Goal: Transaction & Acquisition: Purchase product/service

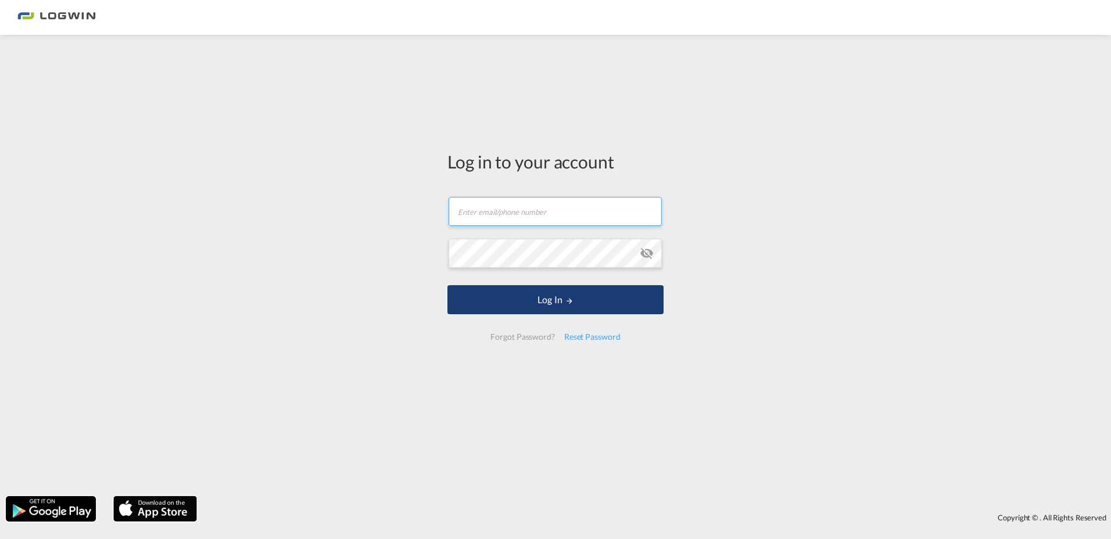
type input "[EMAIL_ADDRESS][PERSON_NAME][DOMAIN_NAME]"
click at [562, 293] on button "Log In" at bounding box center [555, 299] width 216 height 29
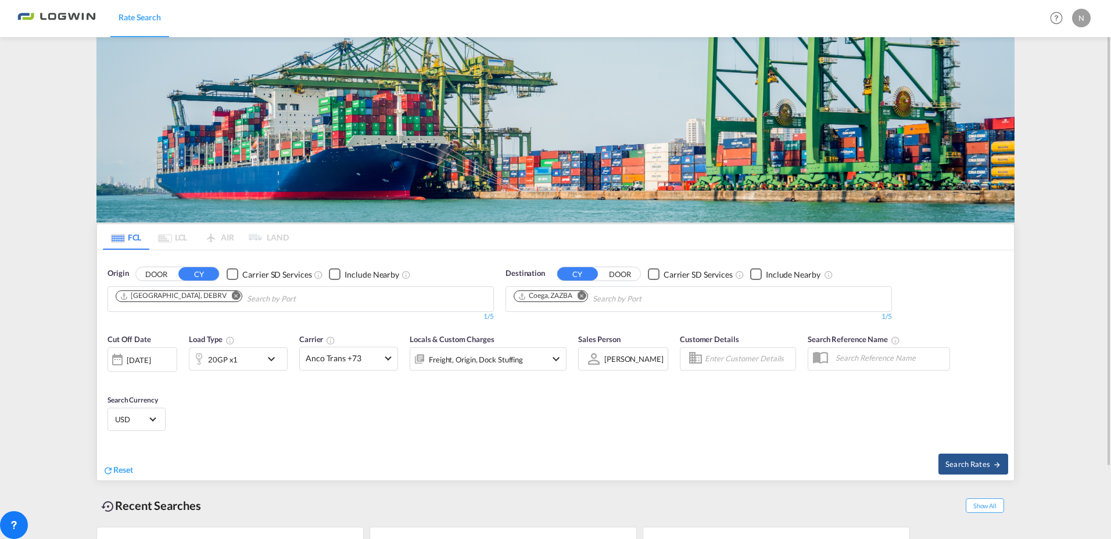
click at [232, 293] on md-icon "Remove" at bounding box center [236, 296] width 9 height 9
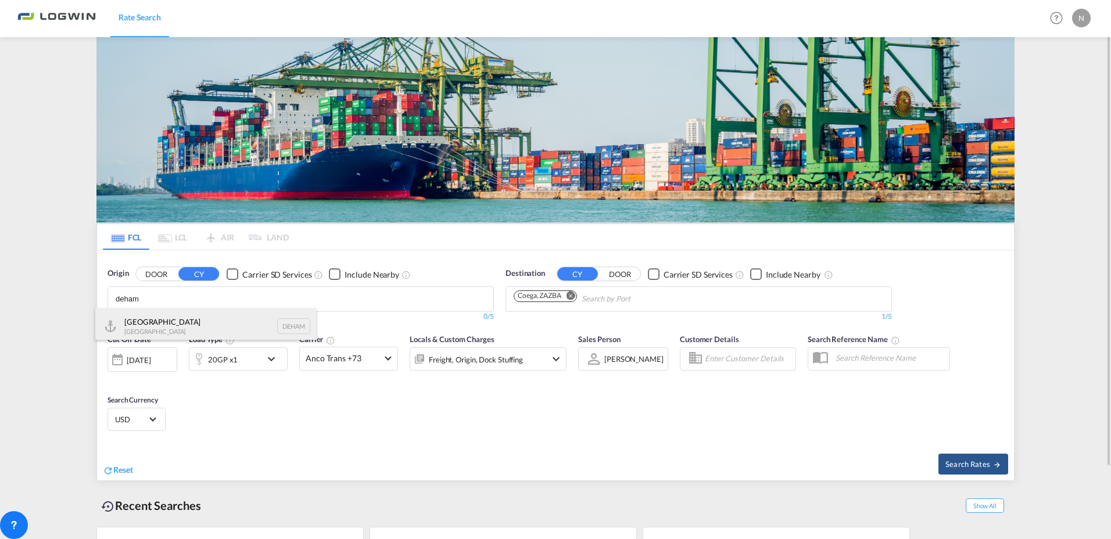
type input "deham"
click at [156, 326] on div "[GEOGRAPHIC_DATA] [GEOGRAPHIC_DATA] DEHAM" at bounding box center [205, 325] width 221 height 35
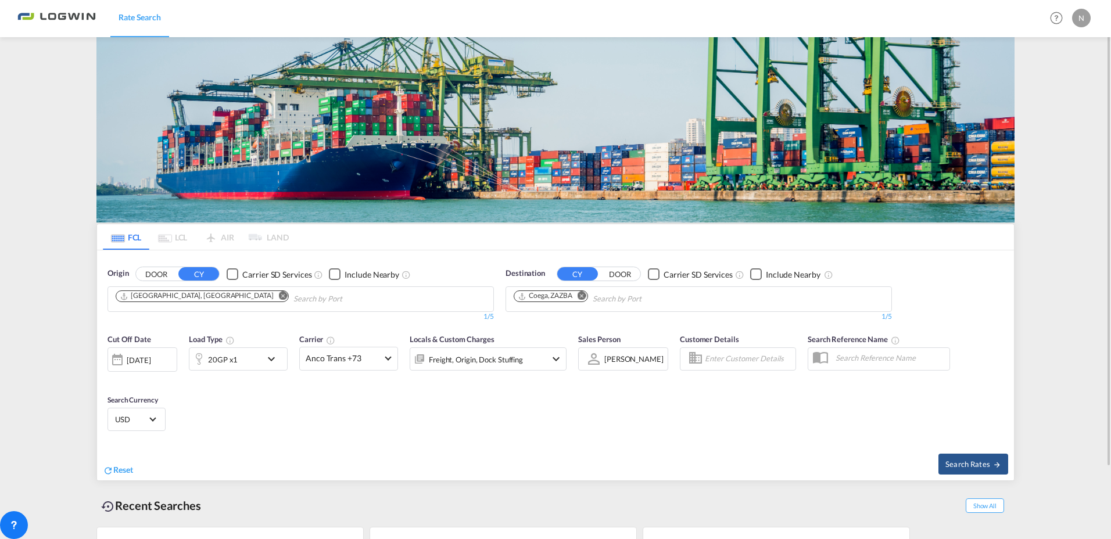
click at [584, 294] on md-icon "Remove" at bounding box center [581, 296] width 9 height 9
type input "cauce"
click at [540, 320] on div "Cauce do [GEOGRAPHIC_DATA] DOCAU" at bounding box center [603, 325] width 221 height 35
click at [269, 357] on md-icon "icon-chevron-down" at bounding box center [274, 359] width 20 height 14
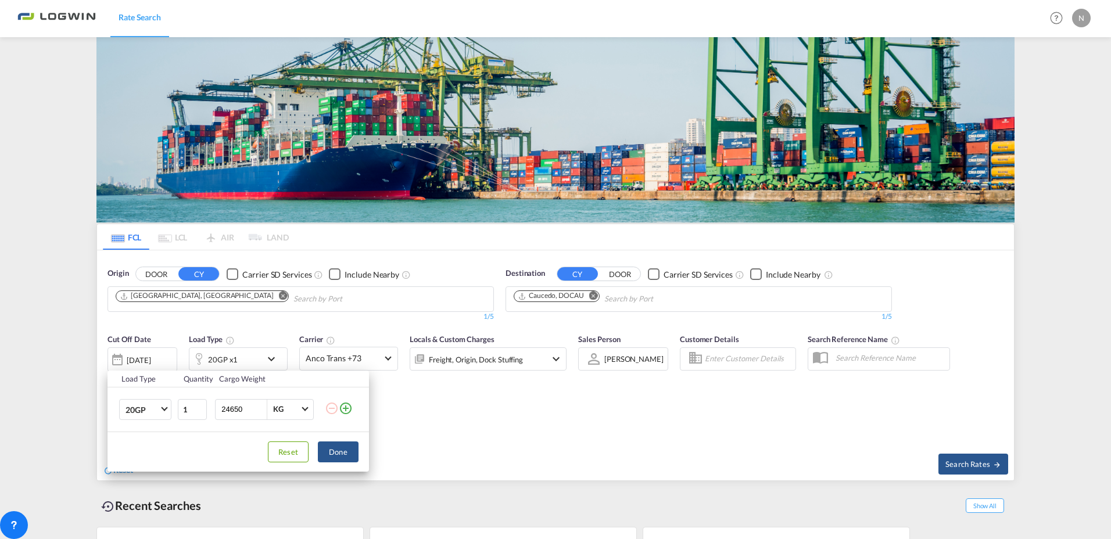
drag, startPoint x: 246, startPoint y: 411, endPoint x: 85, endPoint y: 418, distance: 161.6
click at [120, 424] on tr "20GP 20GP 40GP 40HC 45HC 20RE 40RE 40HR 20OT 40OT 20FR 40FR 40NR 20NR 45S 20TK …" at bounding box center [237, 409] width 261 height 45
type input "15375"
click at [334, 456] on button "Done" at bounding box center [338, 451] width 41 height 21
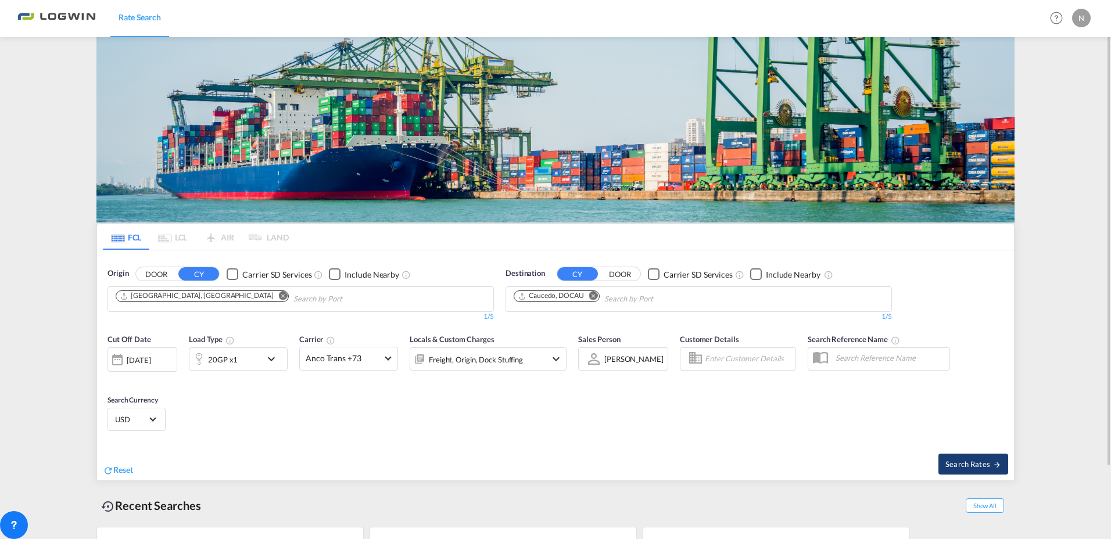
click at [985, 462] on span "Search Rates" at bounding box center [973, 463] width 56 height 9
type input "DEHAM to DOCAU / [DATE]"
